Goal: Navigation & Orientation: Find specific page/section

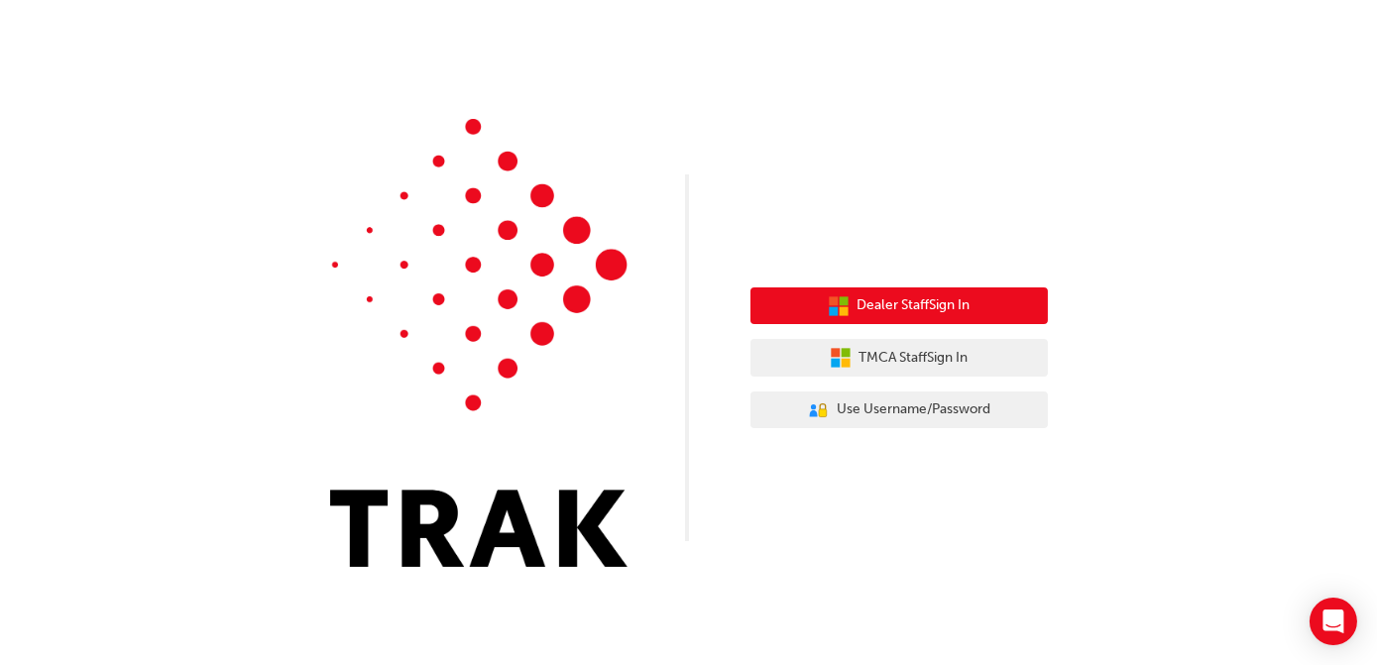
click at [880, 311] on span "Dealer Staff Sign In" at bounding box center [914, 305] width 113 height 23
